Goal: Task Accomplishment & Management: Use online tool/utility

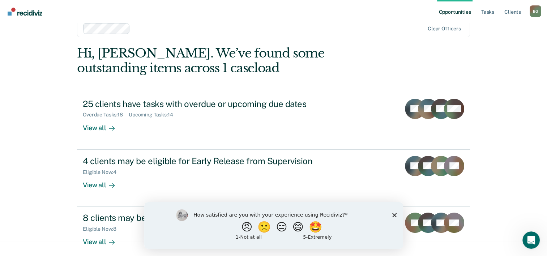
scroll to position [22, 0]
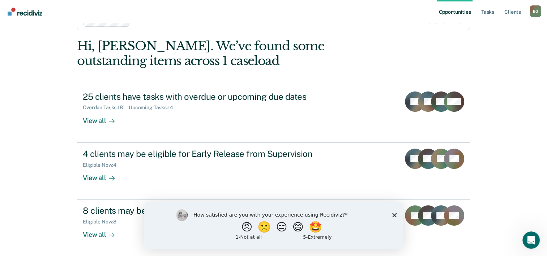
click at [509, 150] on div "Opportunities Tasks Client s [PERSON_NAME] B G Profile How it works Log Out Cle…" at bounding box center [273, 106] width 547 height 256
click at [392, 215] on icon "Close survey" at bounding box center [394, 215] width 4 height 4
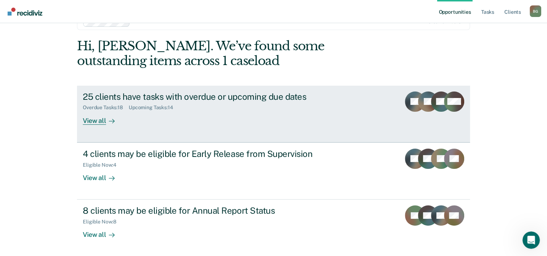
click at [87, 122] on div "View all" at bounding box center [103, 118] width 40 height 14
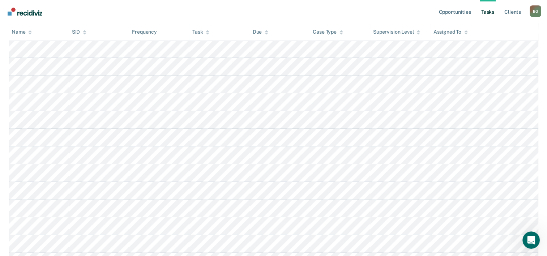
scroll to position [72, 0]
